Goal: Task Accomplishment & Management: Use online tool/utility

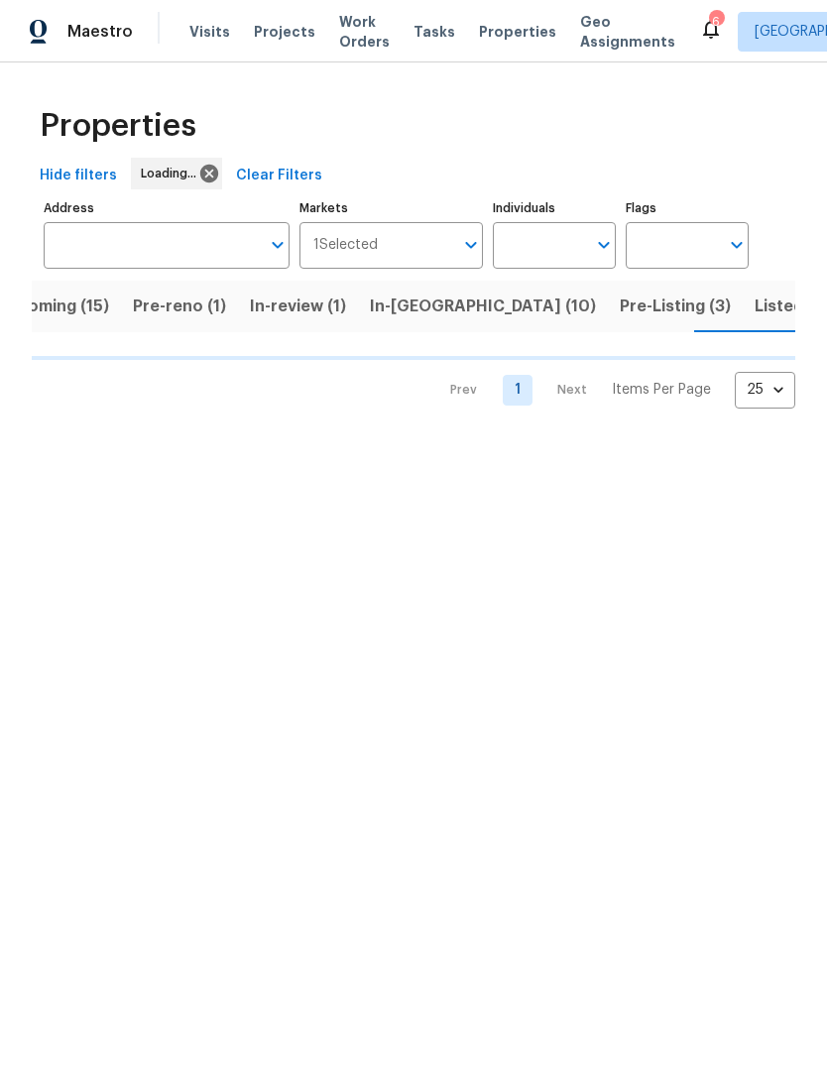
scroll to position [0, 52]
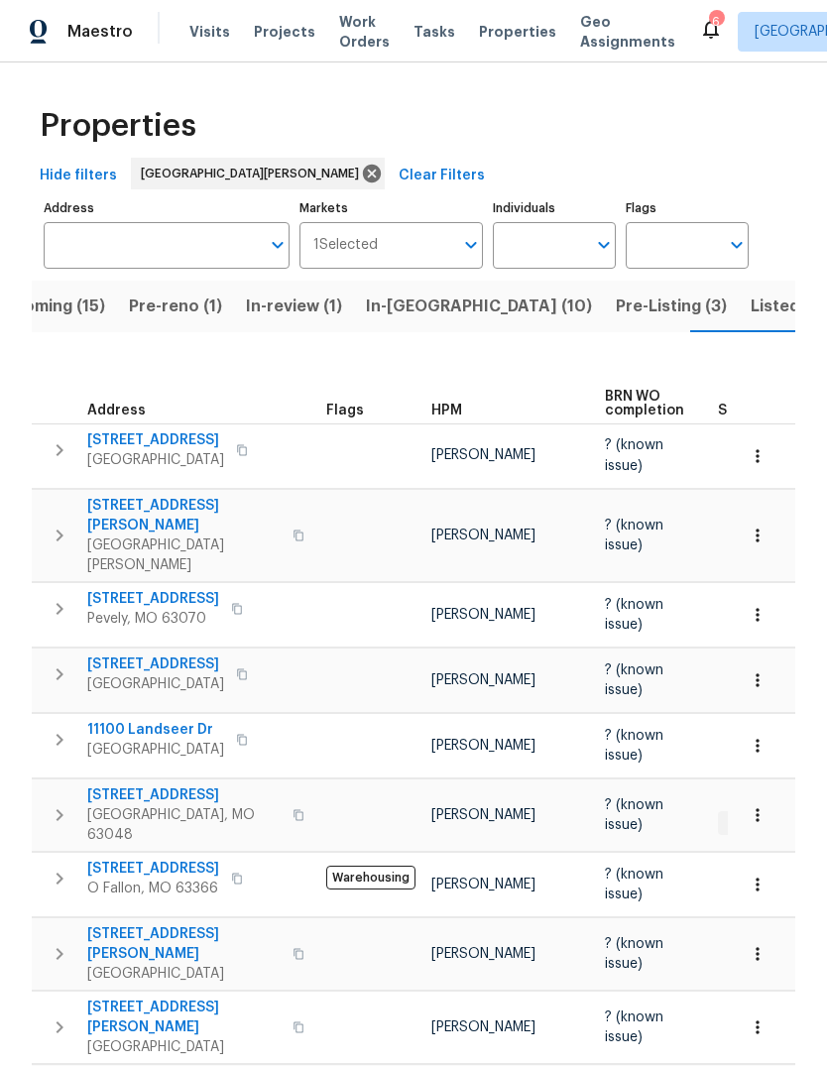
click at [431, 303] on span "In-reno (10)" at bounding box center [479, 306] width 226 height 28
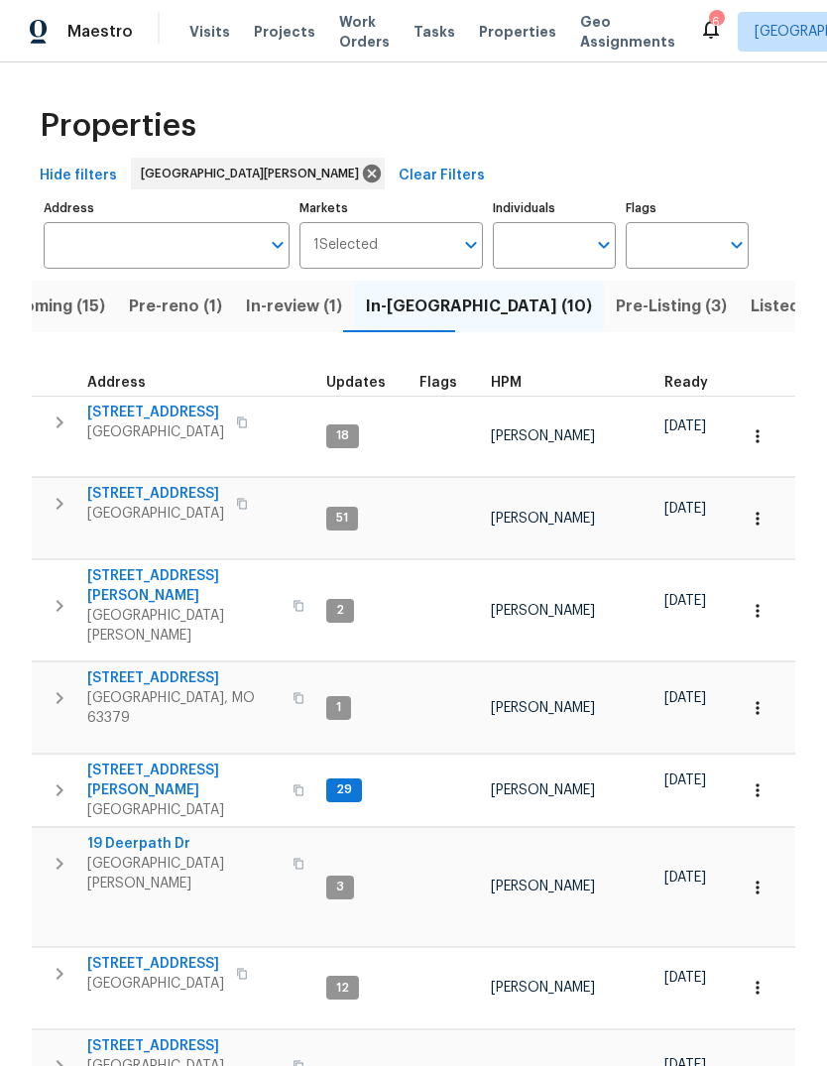
click at [511, 387] on span "HPM" at bounding box center [506, 383] width 31 height 14
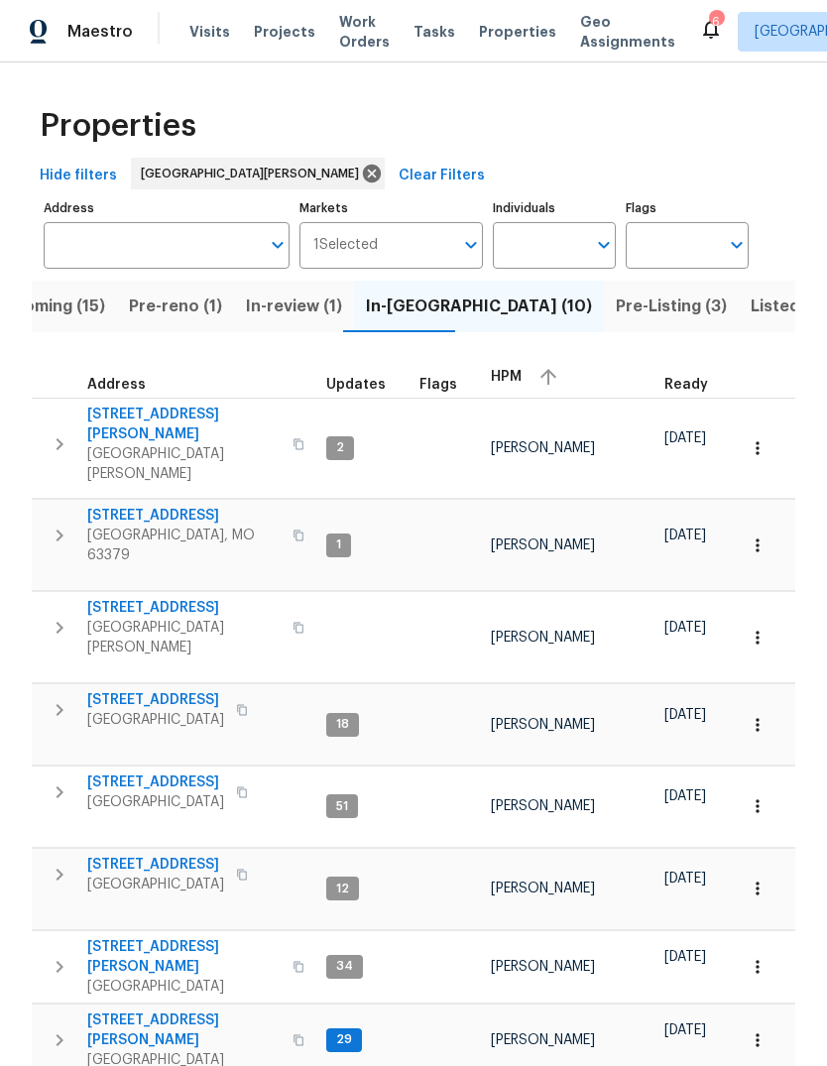
click at [518, 379] on div "HPM" at bounding box center [570, 377] width 158 height 30
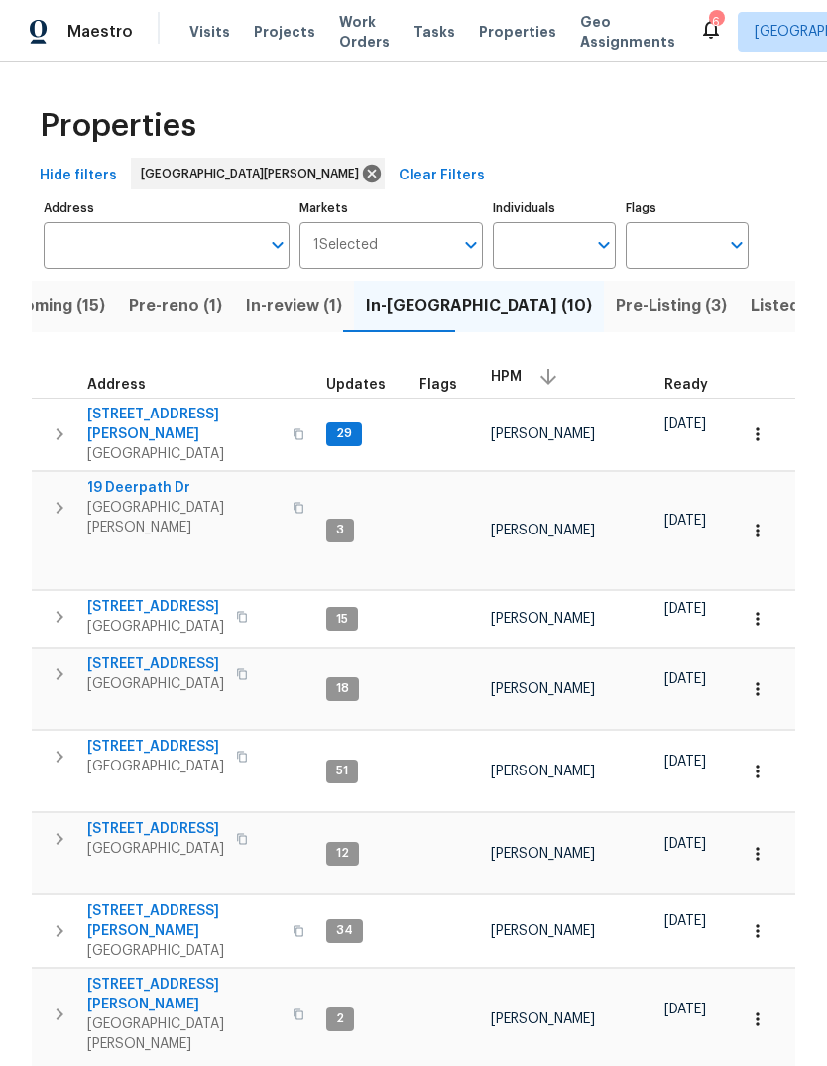
click at [175, 444] on span "[GEOGRAPHIC_DATA]" at bounding box center [183, 454] width 193 height 20
click at [205, 30] on span "Visits" at bounding box center [209, 32] width 41 height 20
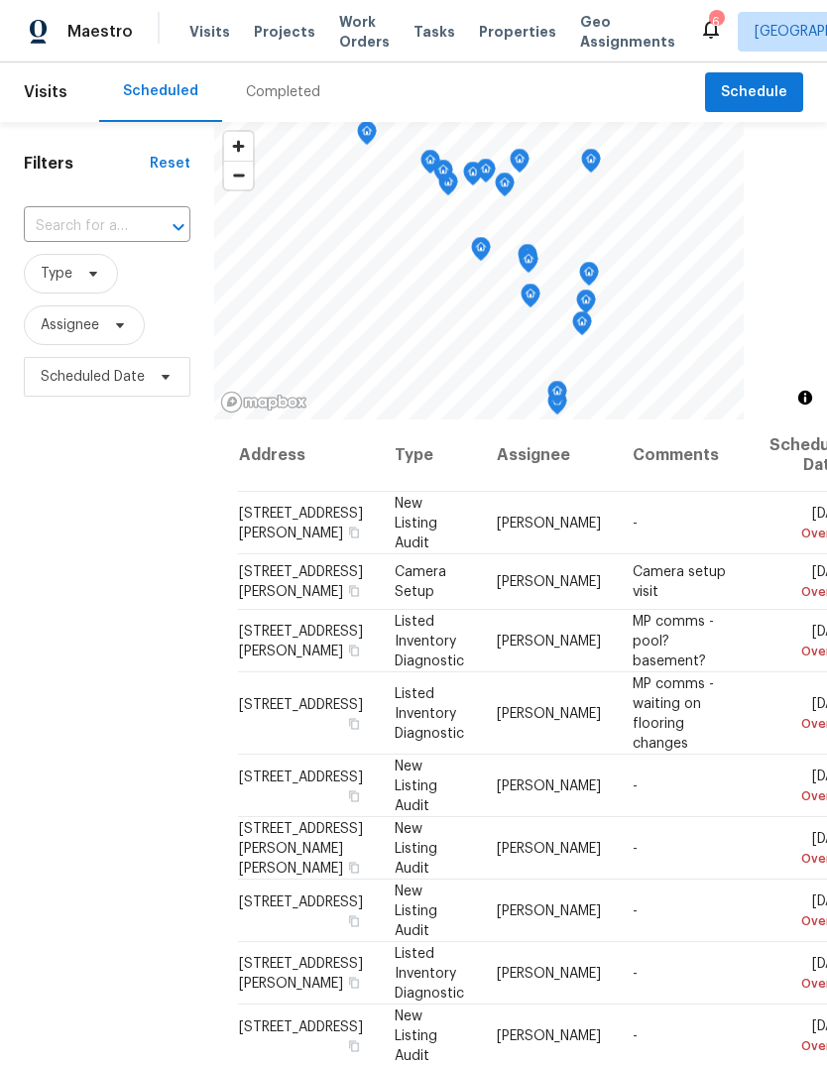
click at [284, 95] on div "Completed" at bounding box center [283, 92] width 74 height 20
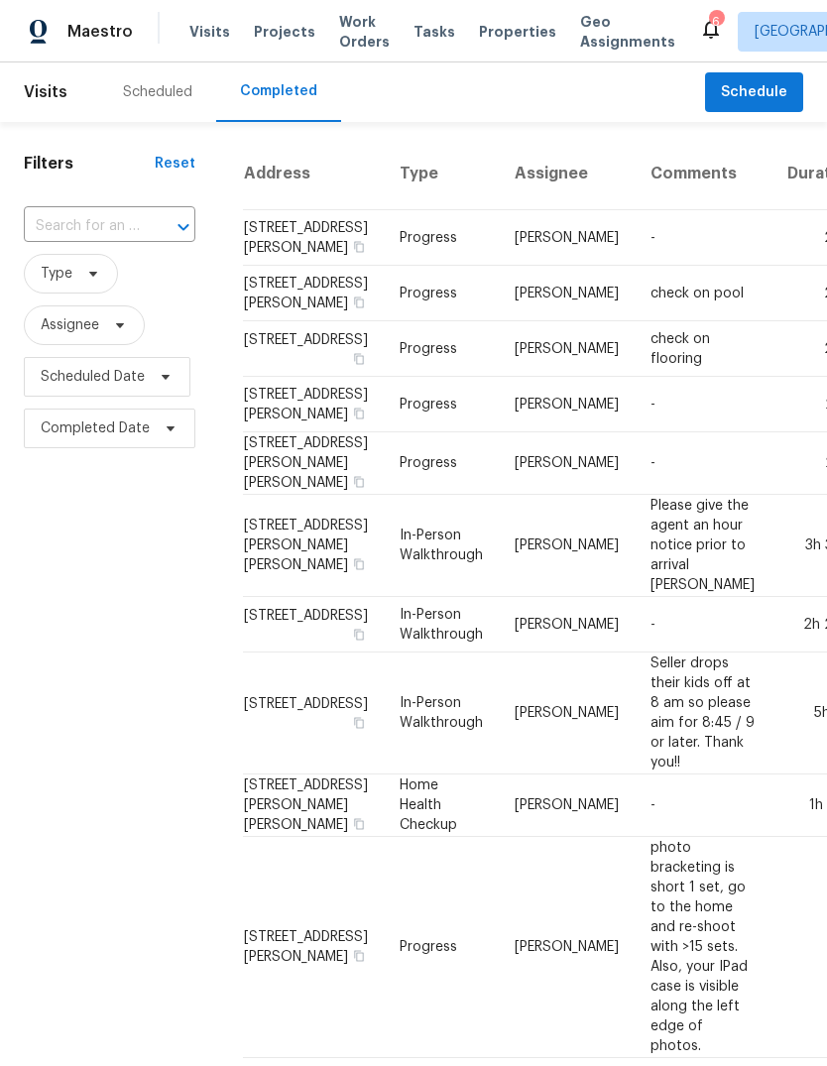
click at [163, 92] on div "Scheduled" at bounding box center [157, 92] width 69 height 20
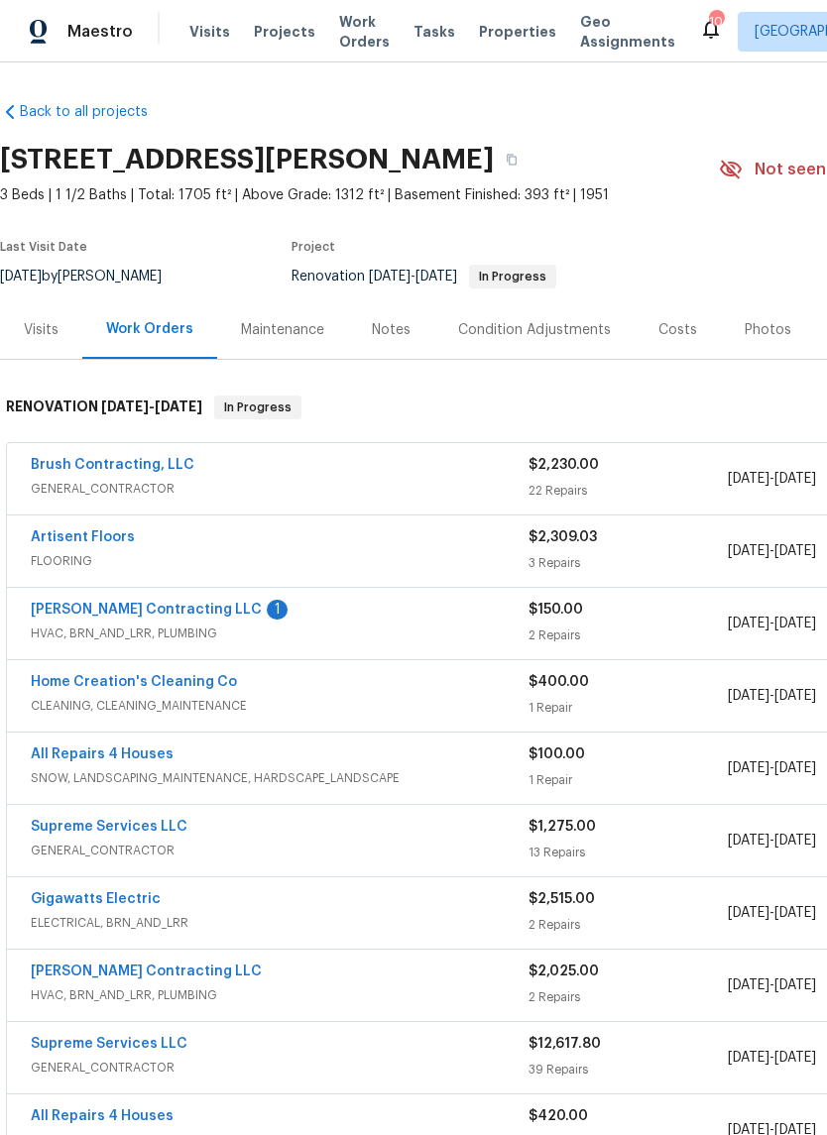
click at [177, 614] on link "[PERSON_NAME] Contracting LLC" at bounding box center [146, 610] width 231 height 14
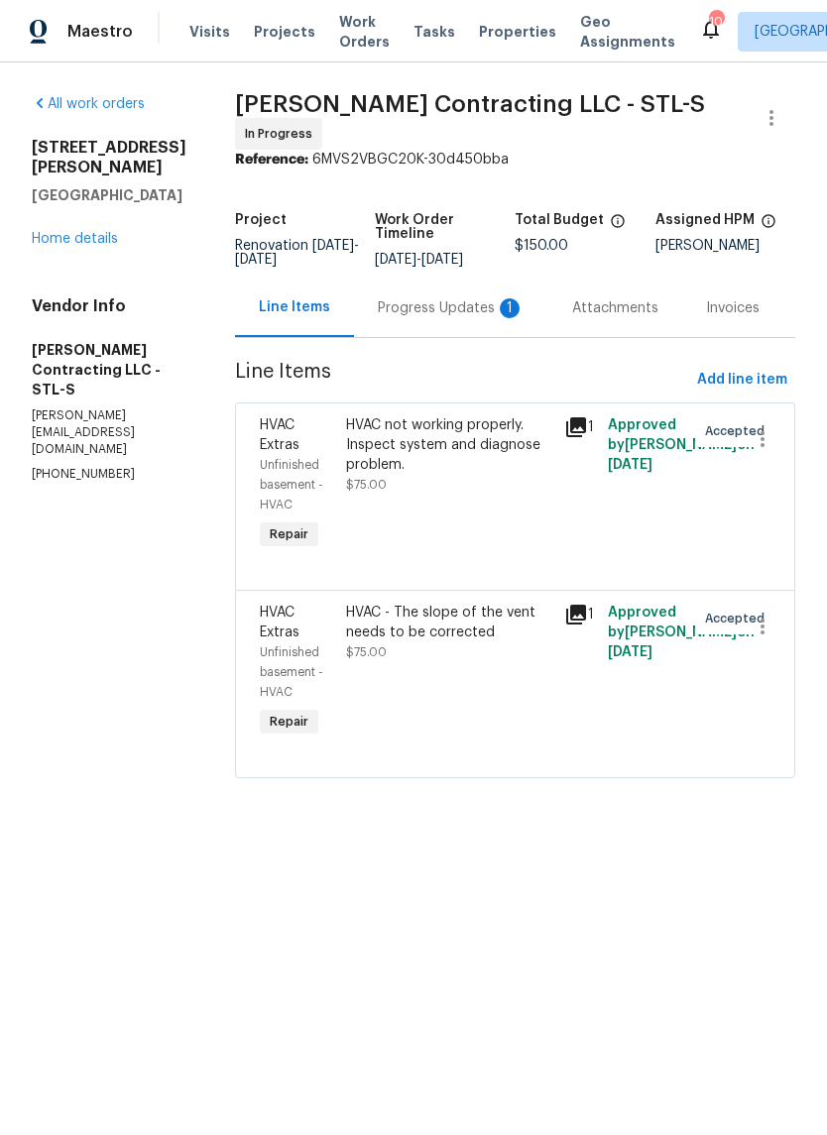
click at [506, 309] on div "1" at bounding box center [510, 308] width 20 height 20
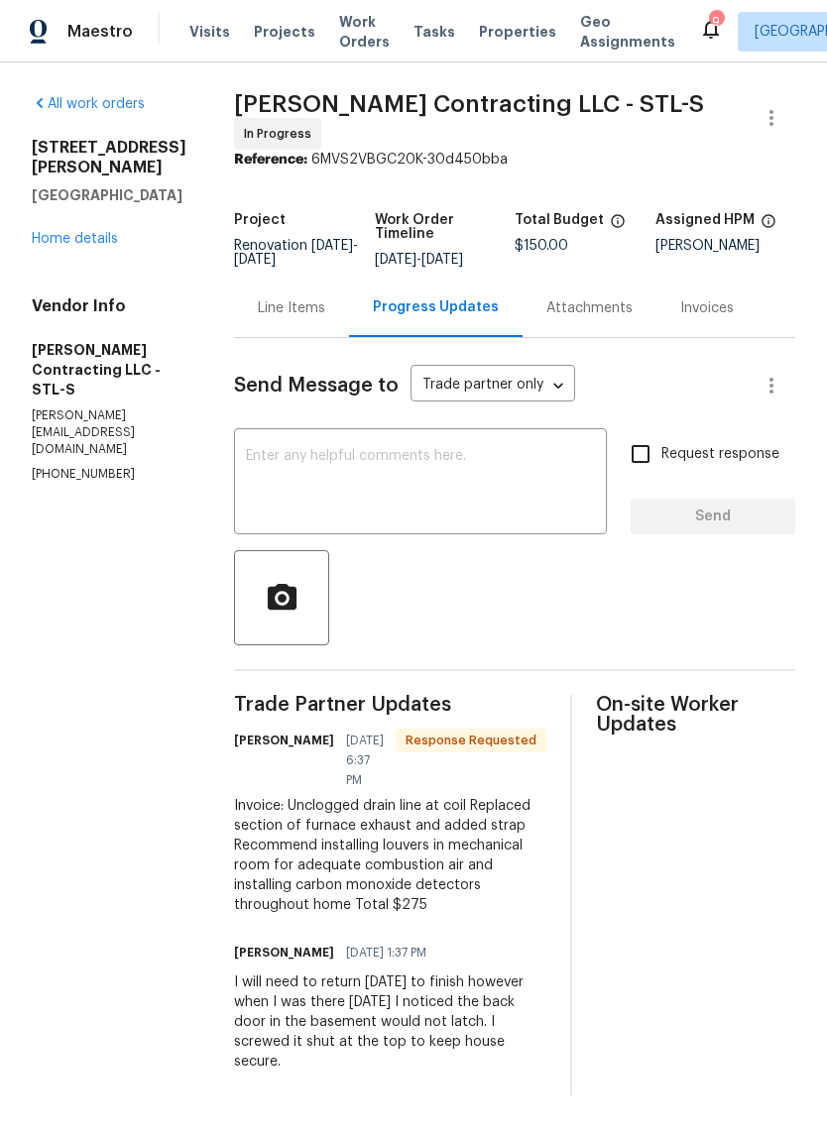
click at [315, 310] on div "Line Items" at bounding box center [291, 308] width 67 height 20
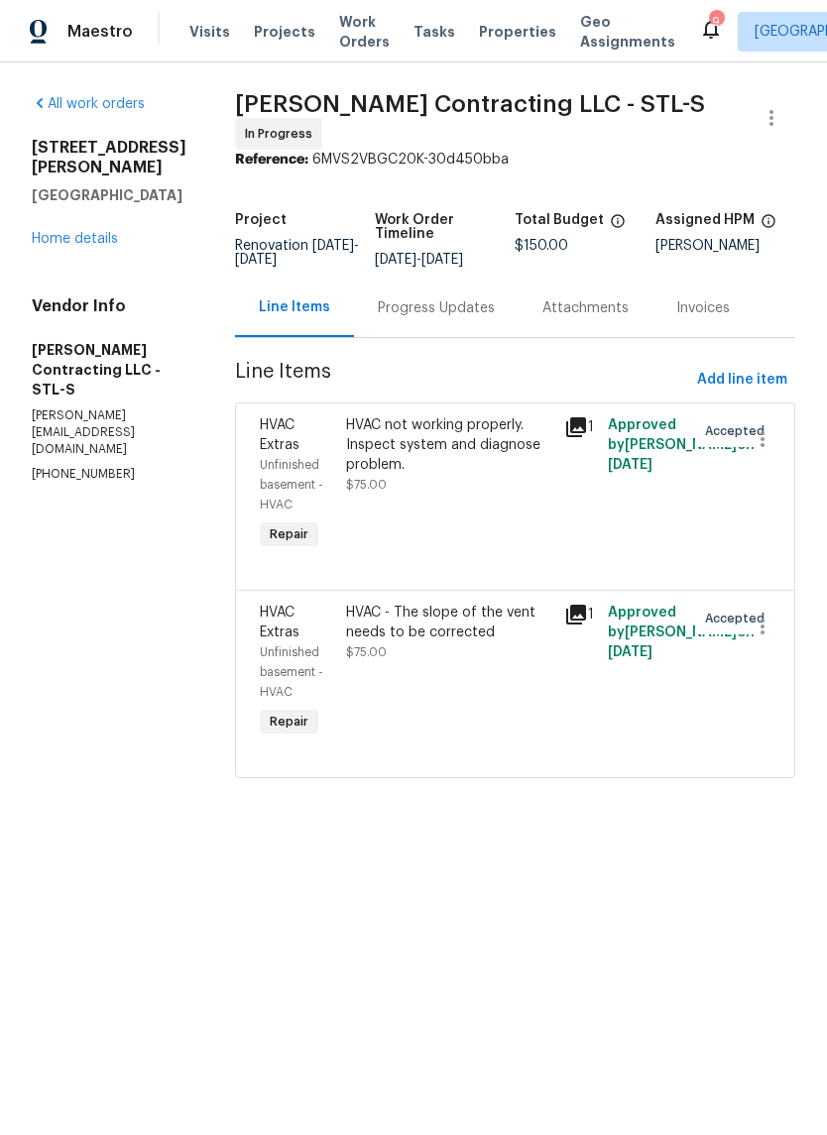
click at [486, 482] on div "HVAC not working properly. Inspect system and diagnose problem. $75.00" at bounding box center [449, 454] width 206 height 79
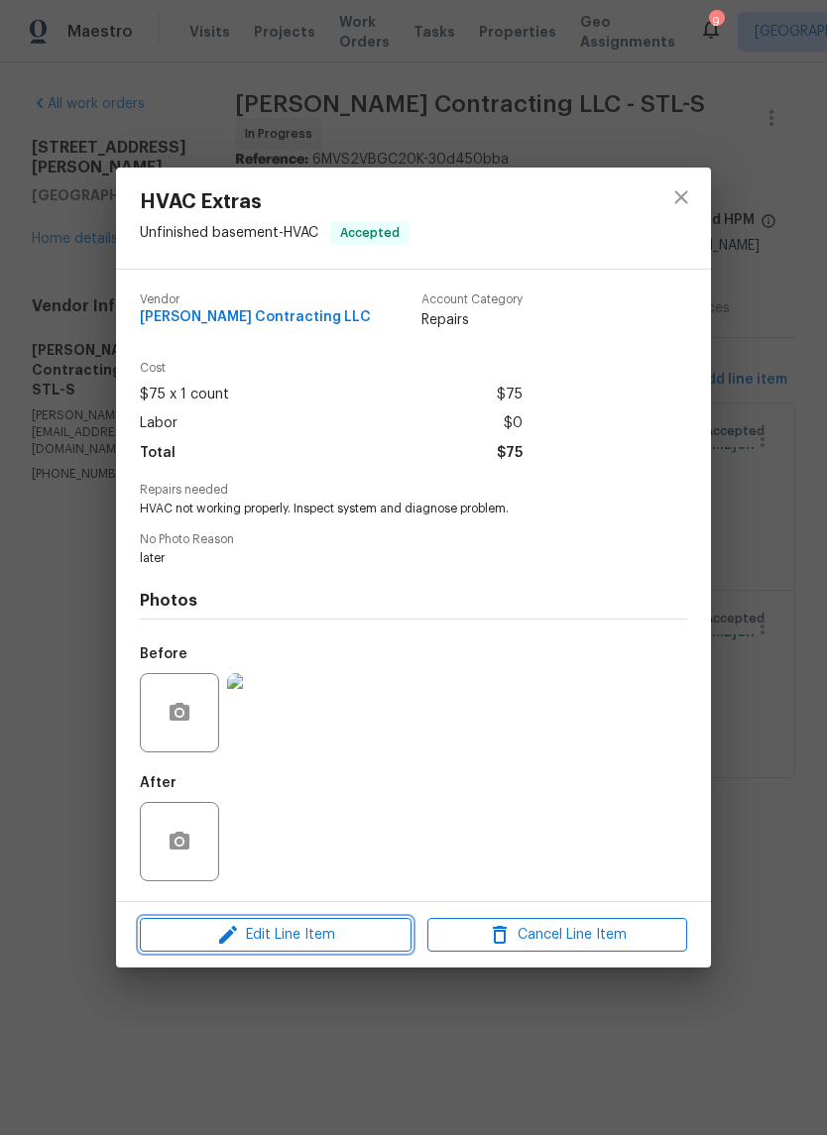
click at [338, 934] on span "Edit Line Item" at bounding box center [276, 935] width 260 height 25
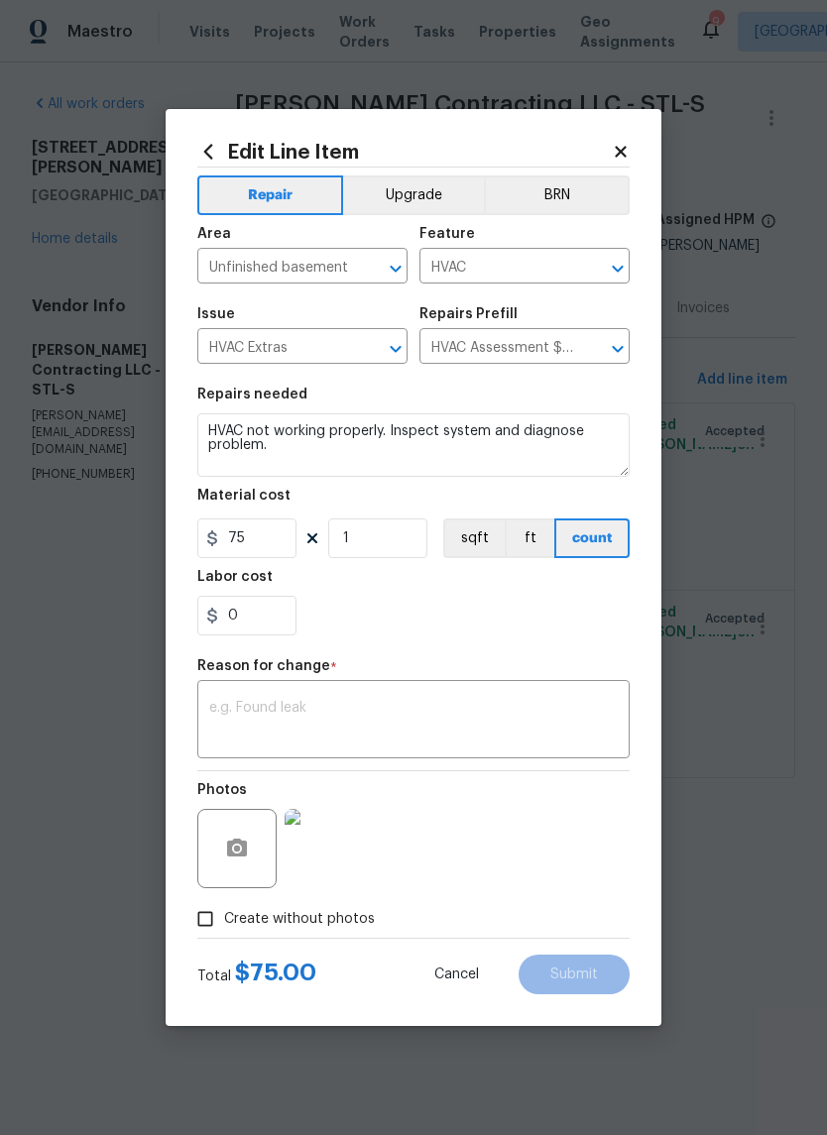
click at [627, 151] on icon at bounding box center [621, 152] width 18 height 18
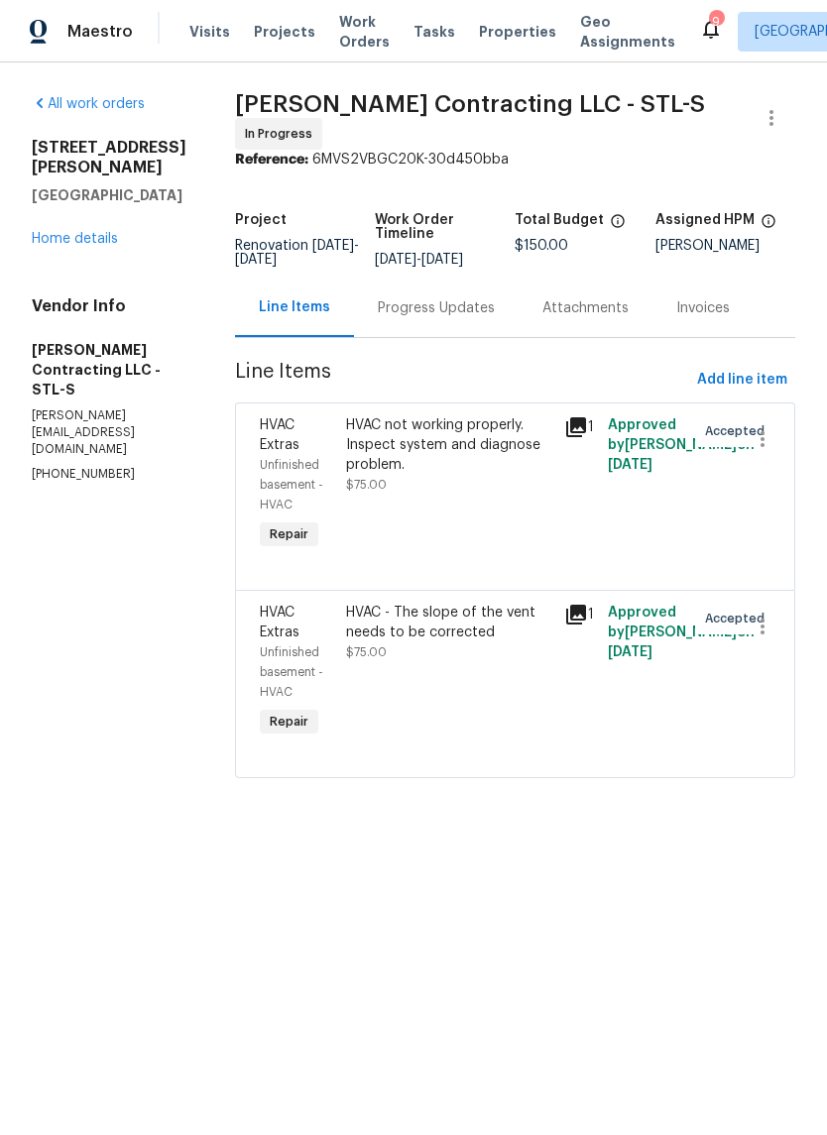
click at [467, 309] on div "Progress Updates" at bounding box center [436, 308] width 117 height 20
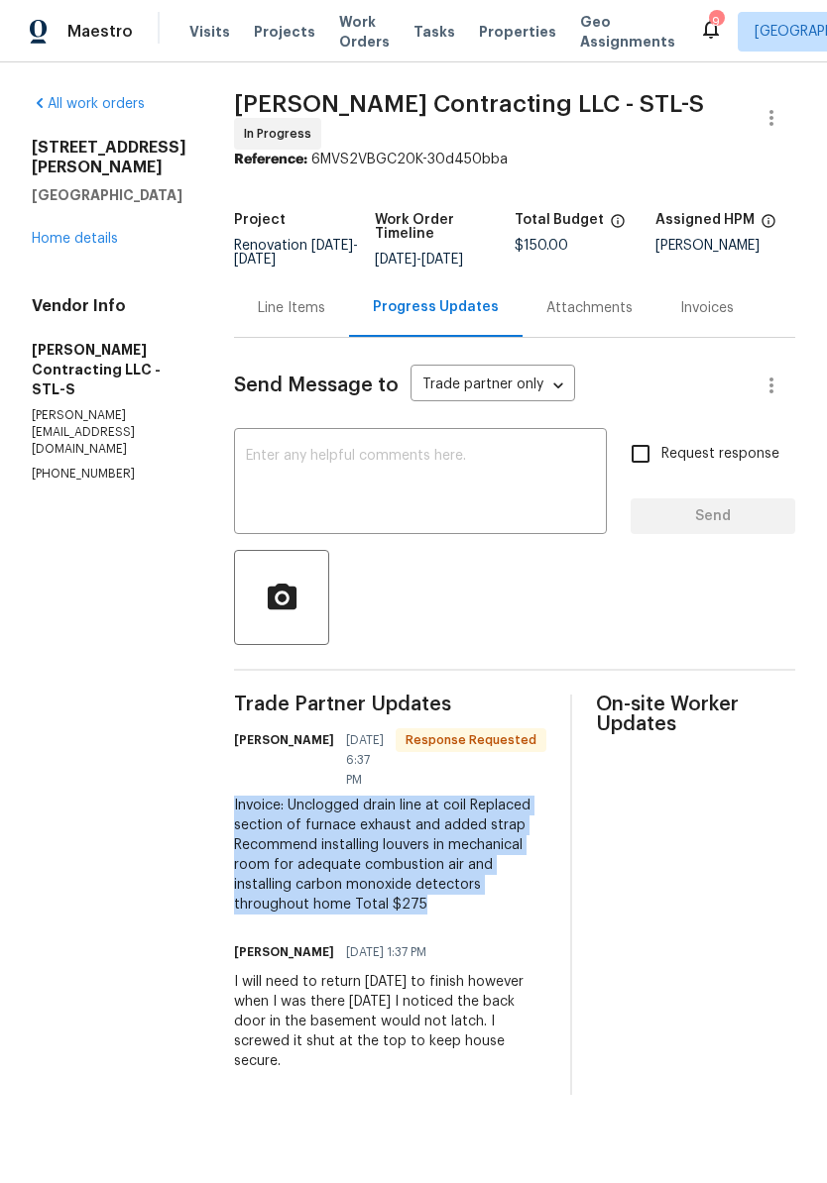
copy div "Invoice: Unclogged drain line at coil Replaced section of furnace exhaust and a…"
click at [294, 309] on div "Line Items" at bounding box center [291, 308] width 67 height 20
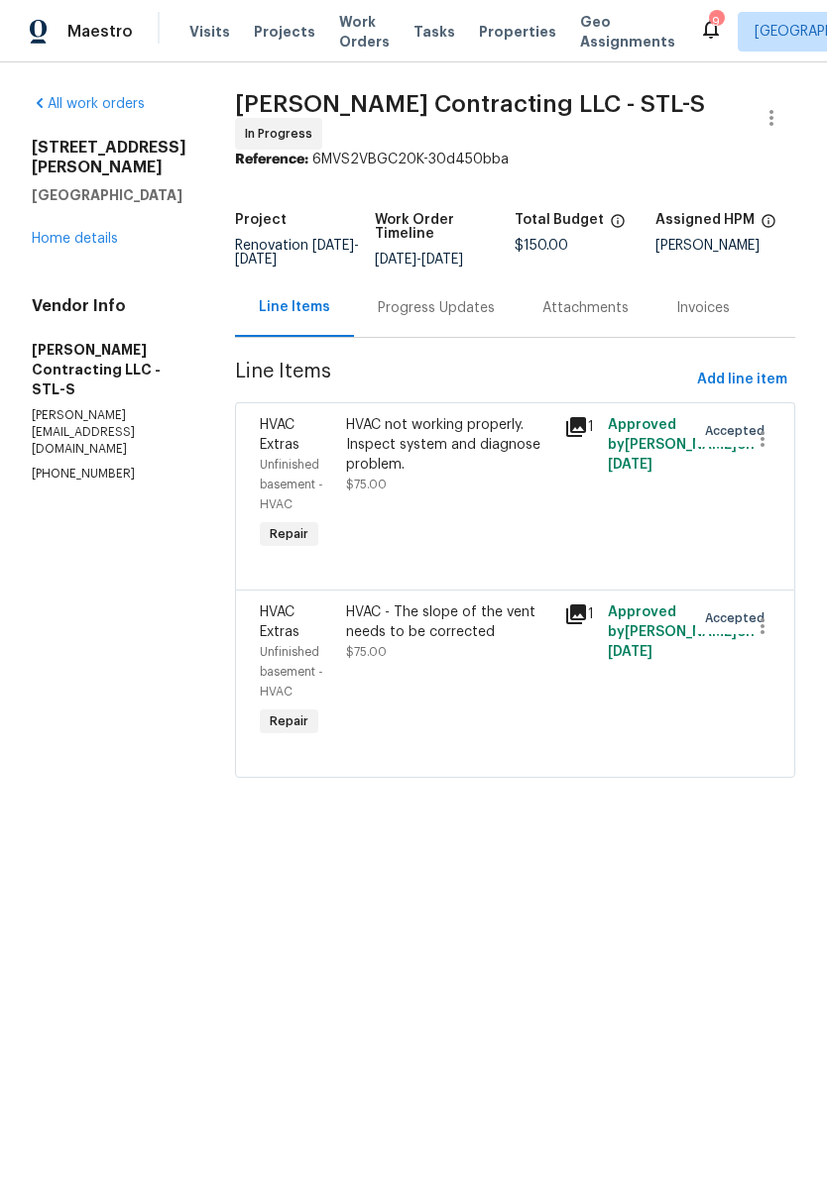
click at [482, 493] on div "HVAC not working properly. Inspect system and diagnose problem. $75.00" at bounding box center [449, 484] width 218 height 151
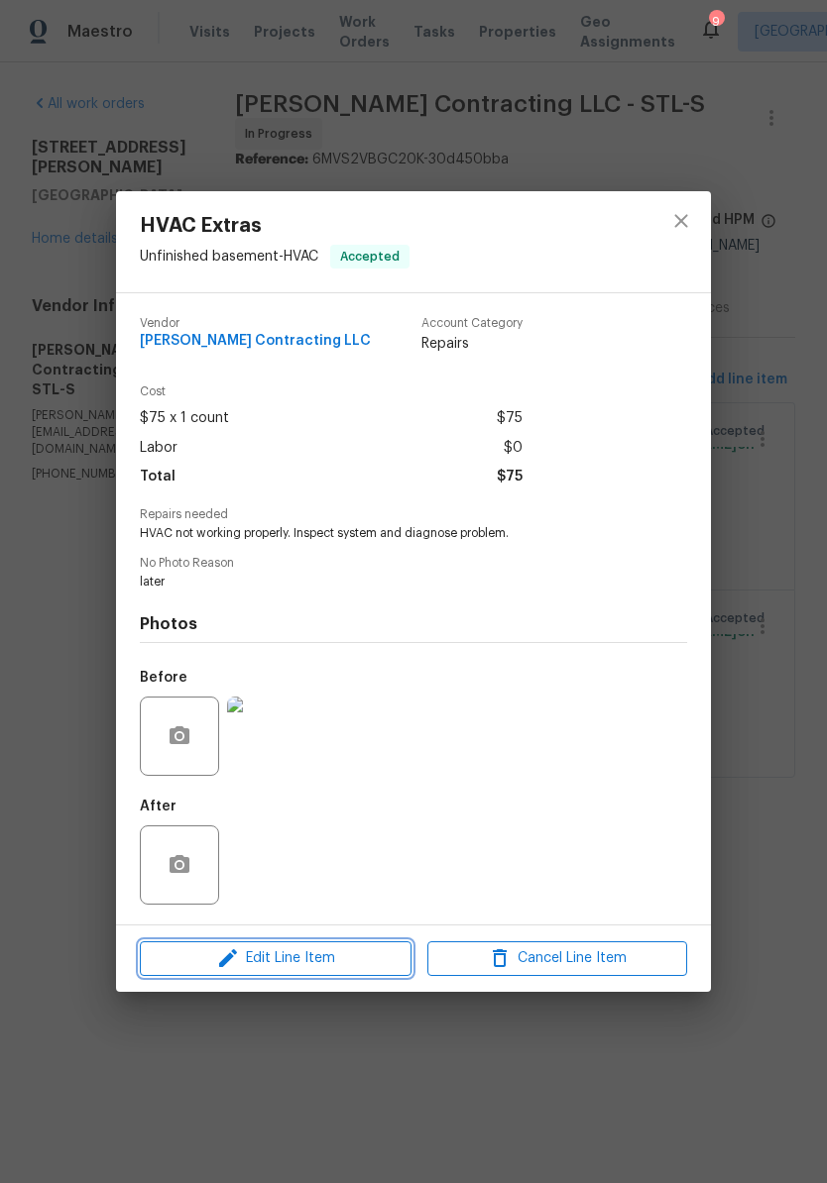
click at [343, 966] on span "Edit Line Item" at bounding box center [276, 959] width 260 height 25
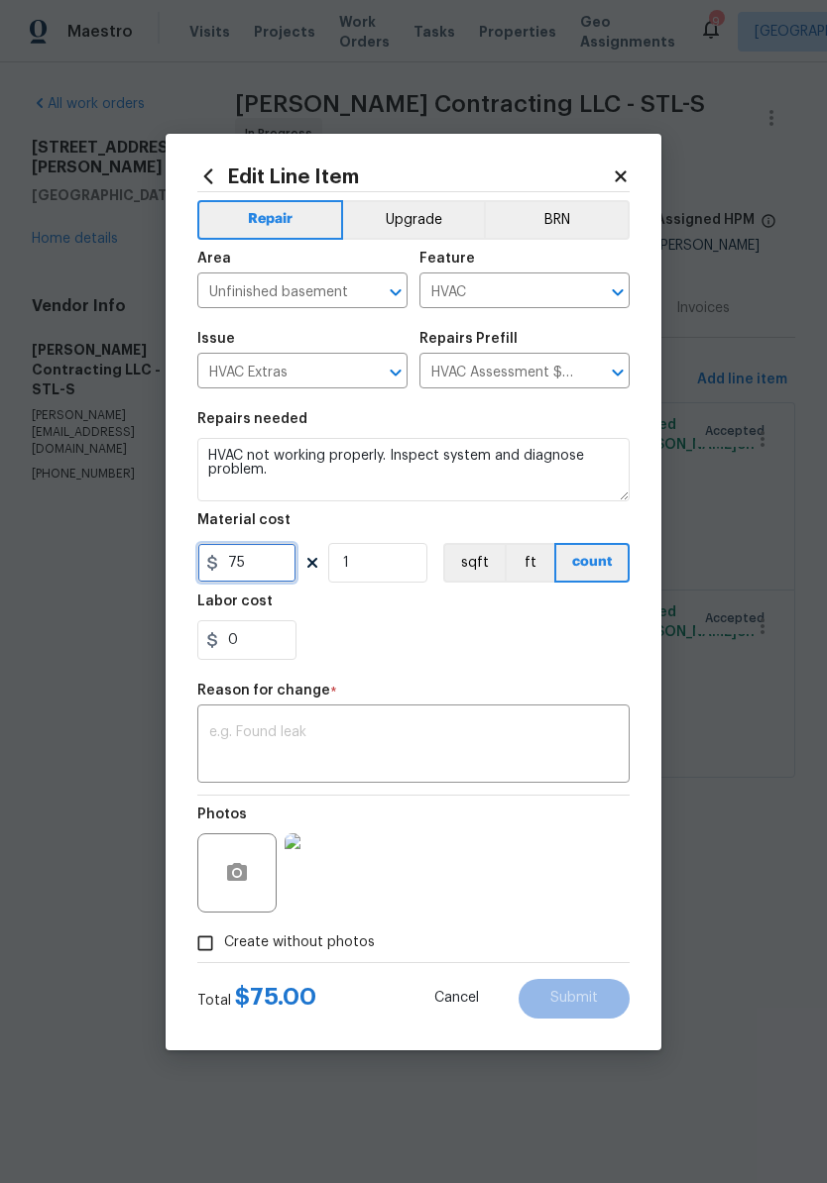
click at [284, 571] on input "75" at bounding box center [246, 563] width 99 height 40
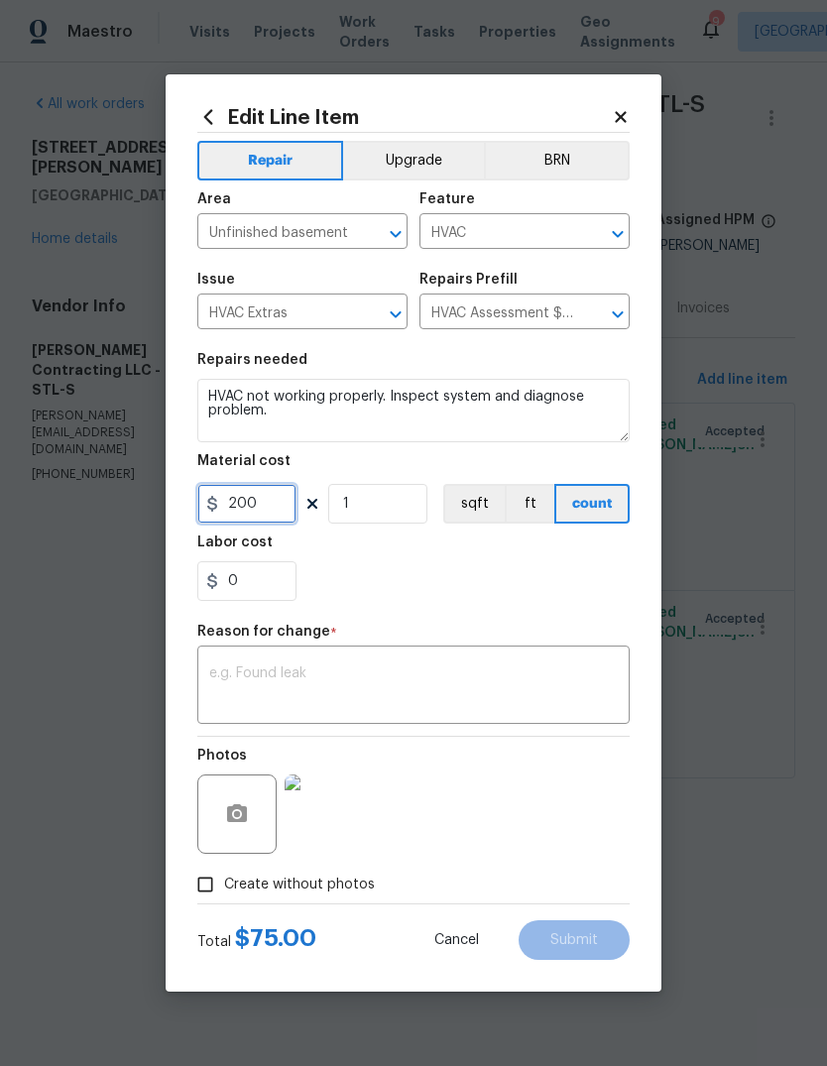
type input "200"
click at [496, 592] on div "0" at bounding box center [413, 581] width 432 height 40
click at [368, 685] on textarea at bounding box center [413, 687] width 408 height 42
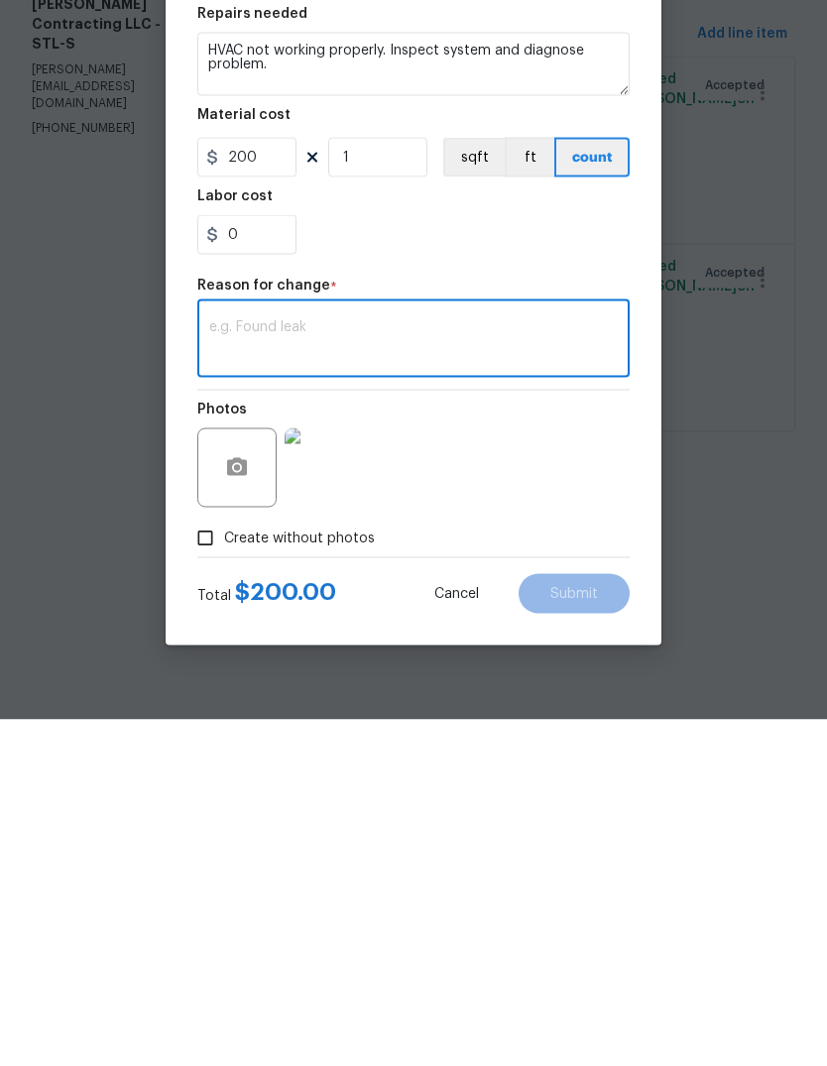
click at [289, 666] on textarea at bounding box center [413, 687] width 408 height 42
click at [288, 666] on textarea at bounding box center [413, 687] width 408 height 42
paste textarea "Invoice: Unclogged drain line at coil Replaced section of furnace exhaust and a…"
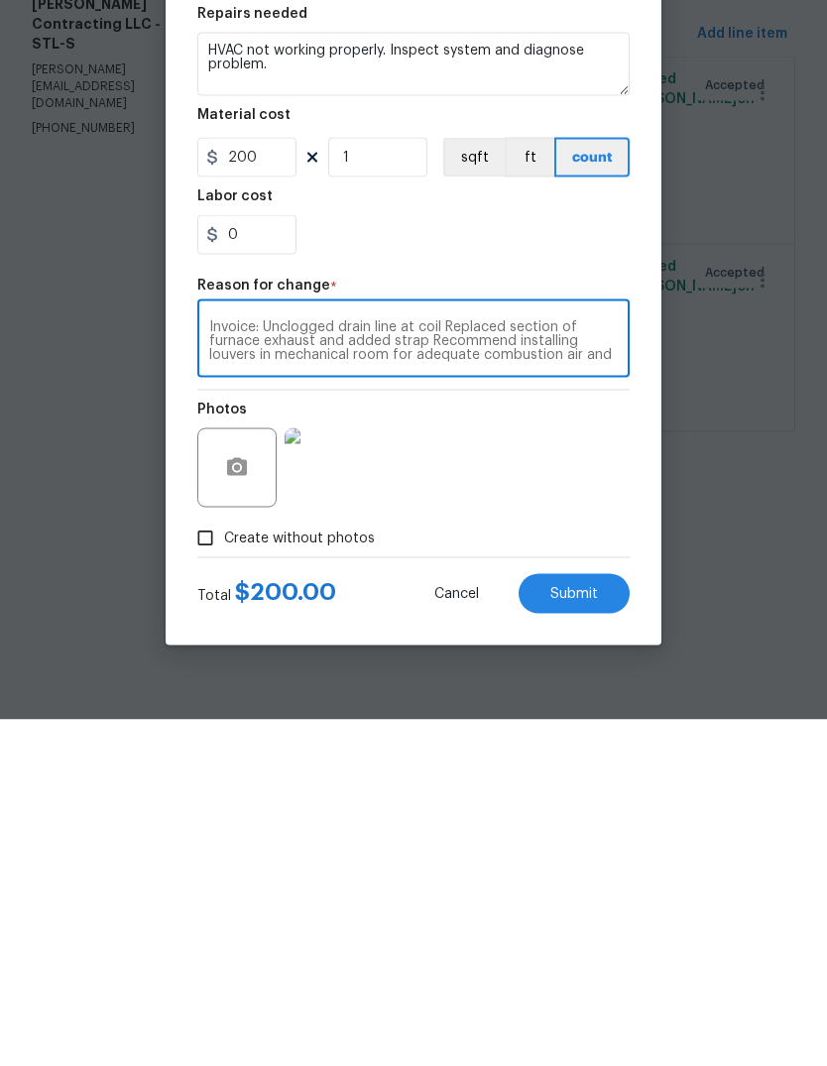
scroll to position [28, 0]
type textarea "Invoice: Unclogged drain line at coil Replaced section of furnace exhaust and a…"
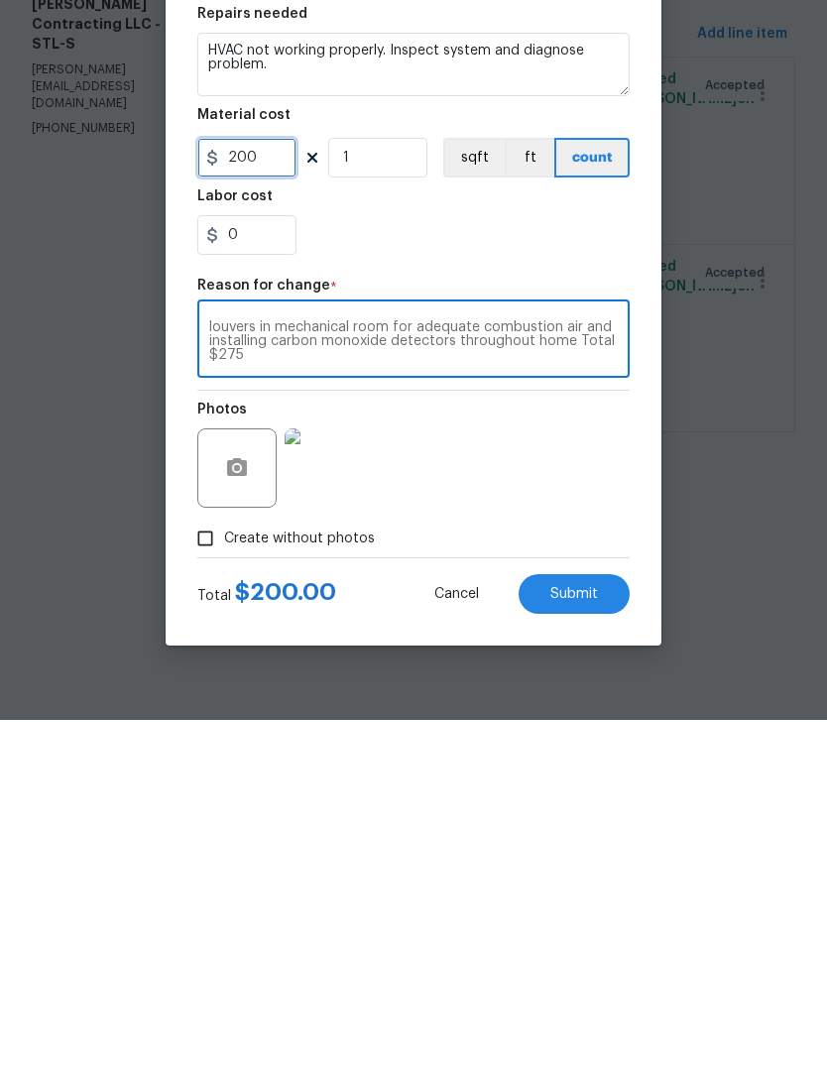
click at [267, 484] on input "200" at bounding box center [246, 504] width 99 height 40
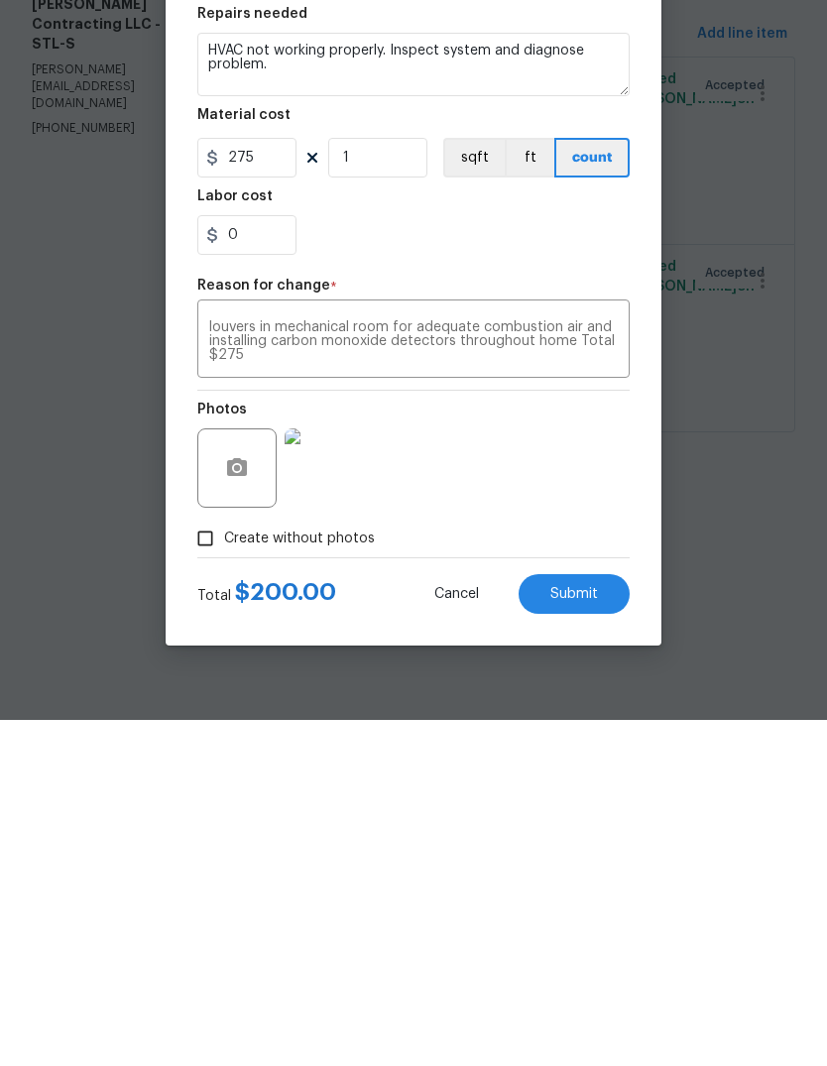
click at [537, 736] on div "Photos" at bounding box center [413, 800] width 432 height 129
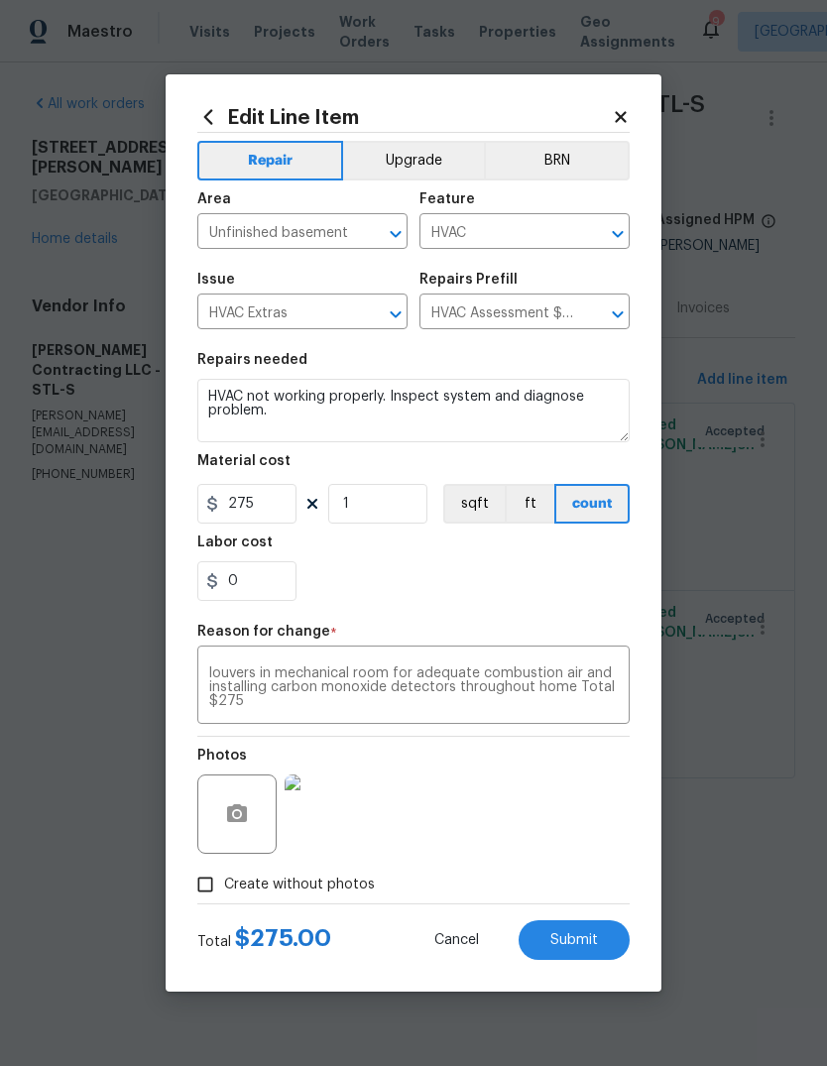
click at [589, 944] on span "Submit" at bounding box center [574, 940] width 48 height 15
type input "75"
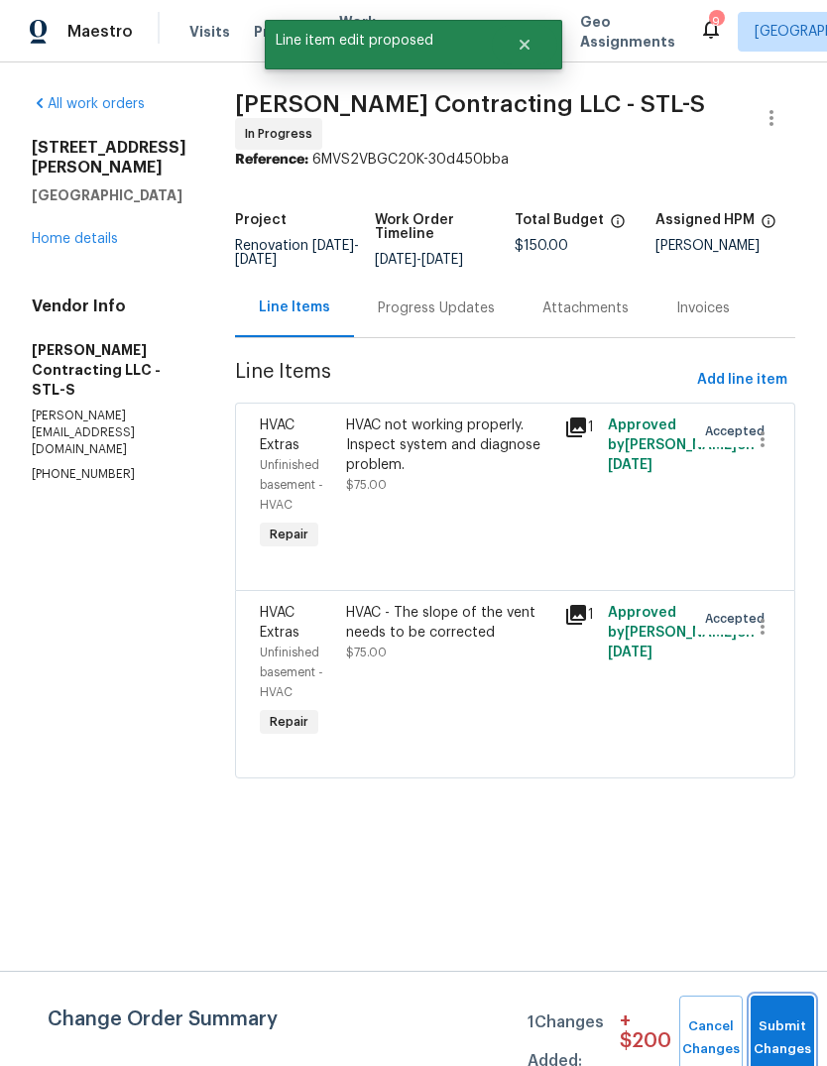
click at [768, 1024] on button "Submit Changes" at bounding box center [781, 1037] width 63 height 85
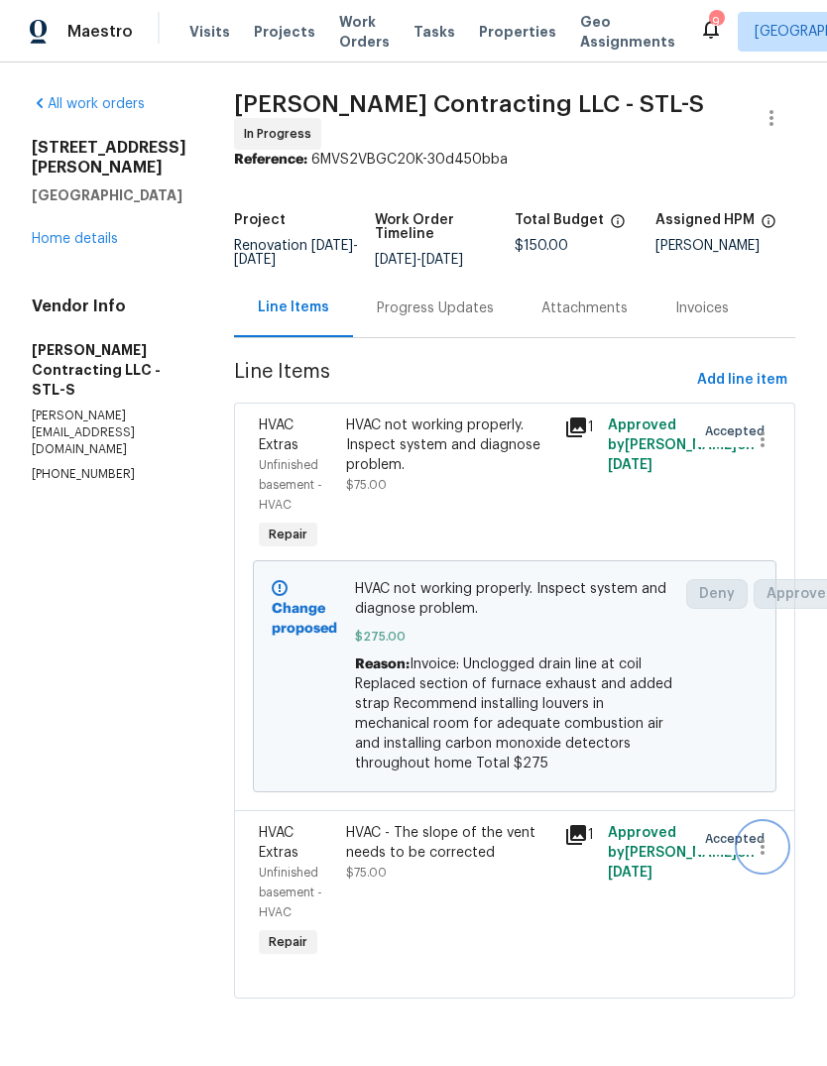
click at [766, 841] on icon "button" at bounding box center [762, 847] width 24 height 24
click at [791, 842] on li "Cancel" at bounding box center [771, 843] width 76 height 33
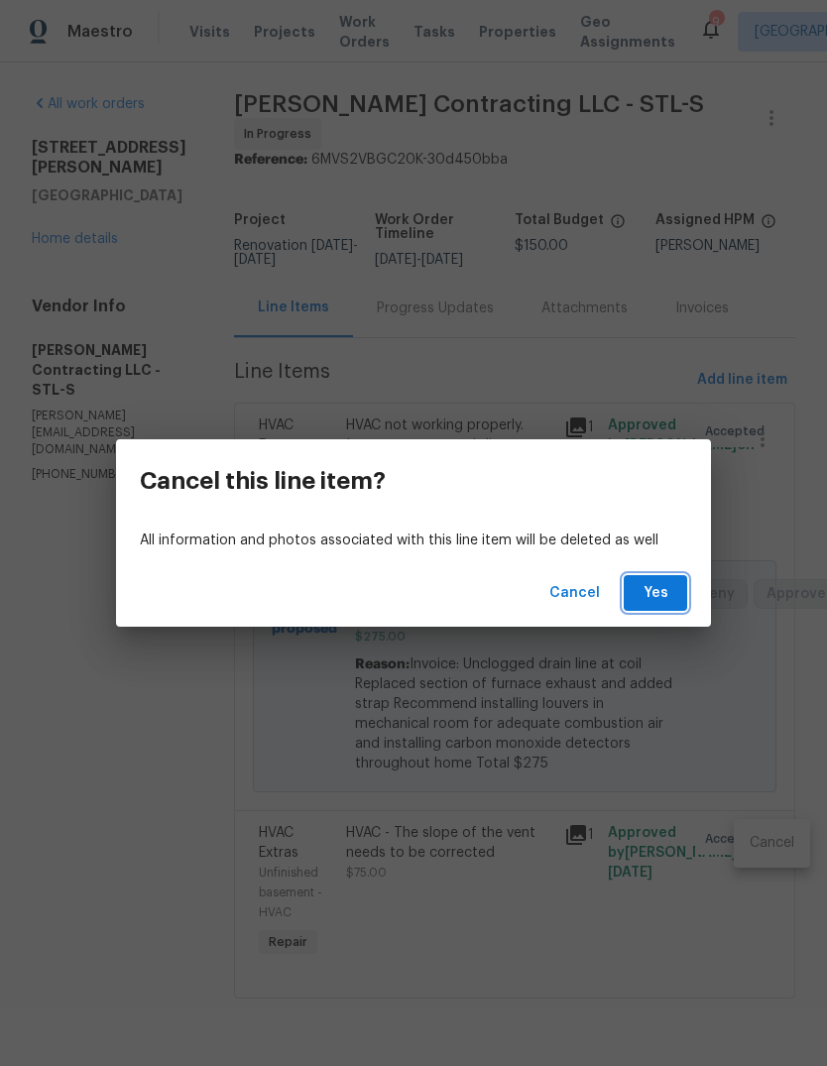
click at [663, 594] on span "Yes" at bounding box center [655, 593] width 32 height 25
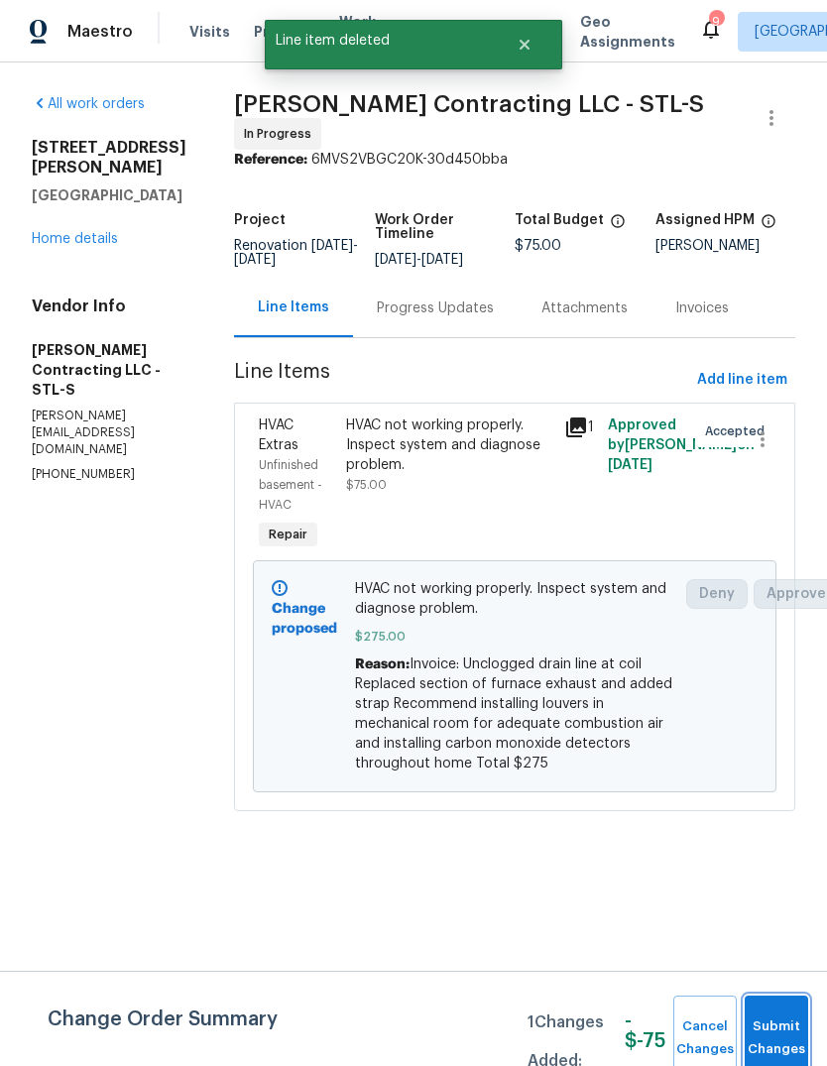
click at [776, 1029] on span "Submit Changes" at bounding box center [776, 1038] width 44 height 46
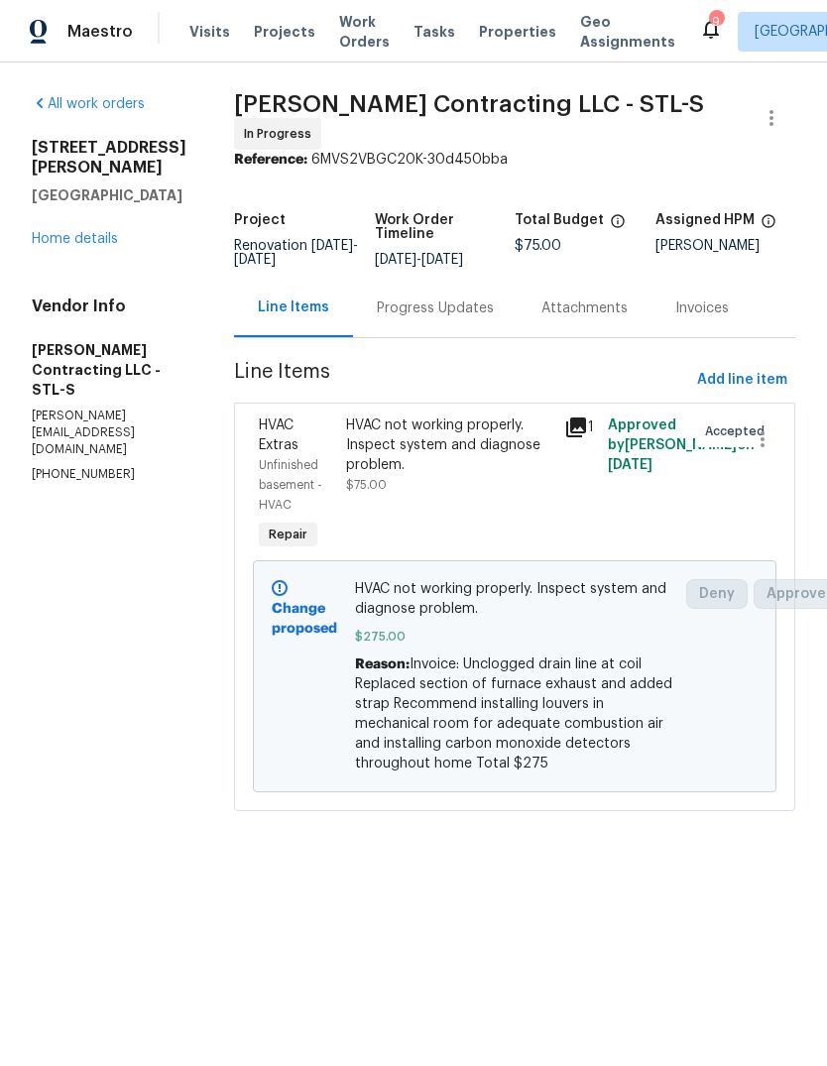
click at [114, 232] on link "Home details" at bounding box center [75, 239] width 86 height 14
